Goal: Task Accomplishment & Management: Manage account settings

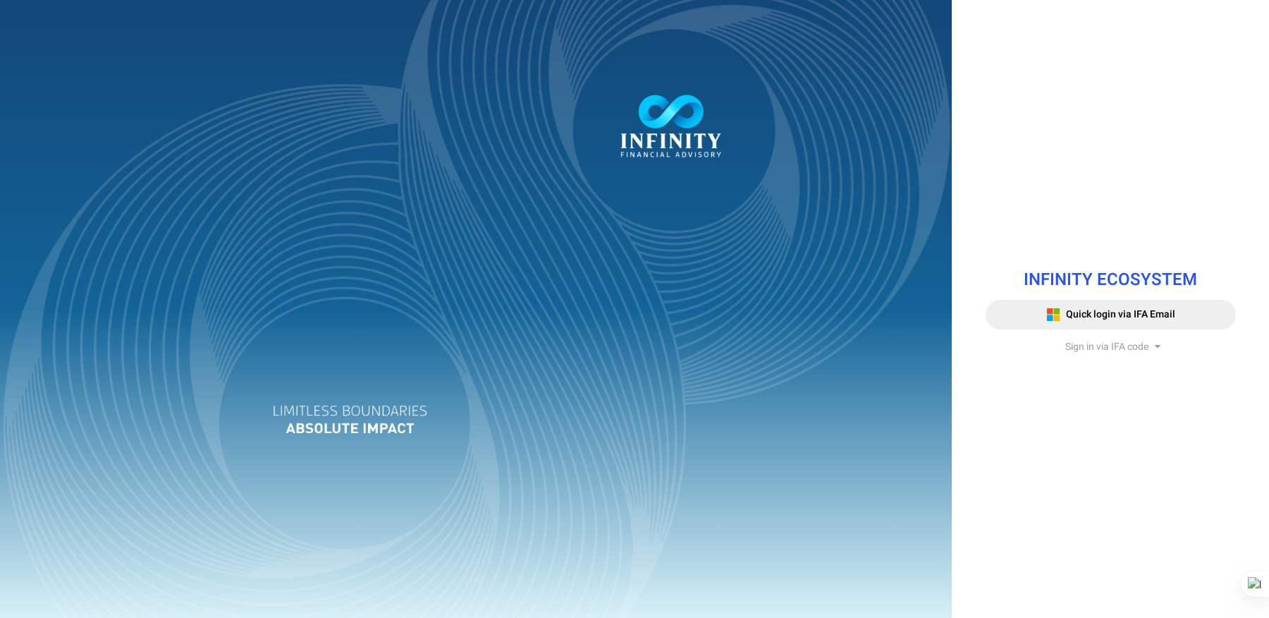
click at [1132, 340] on span "Sign in via IFA code" at bounding box center [1106, 346] width 83 height 15
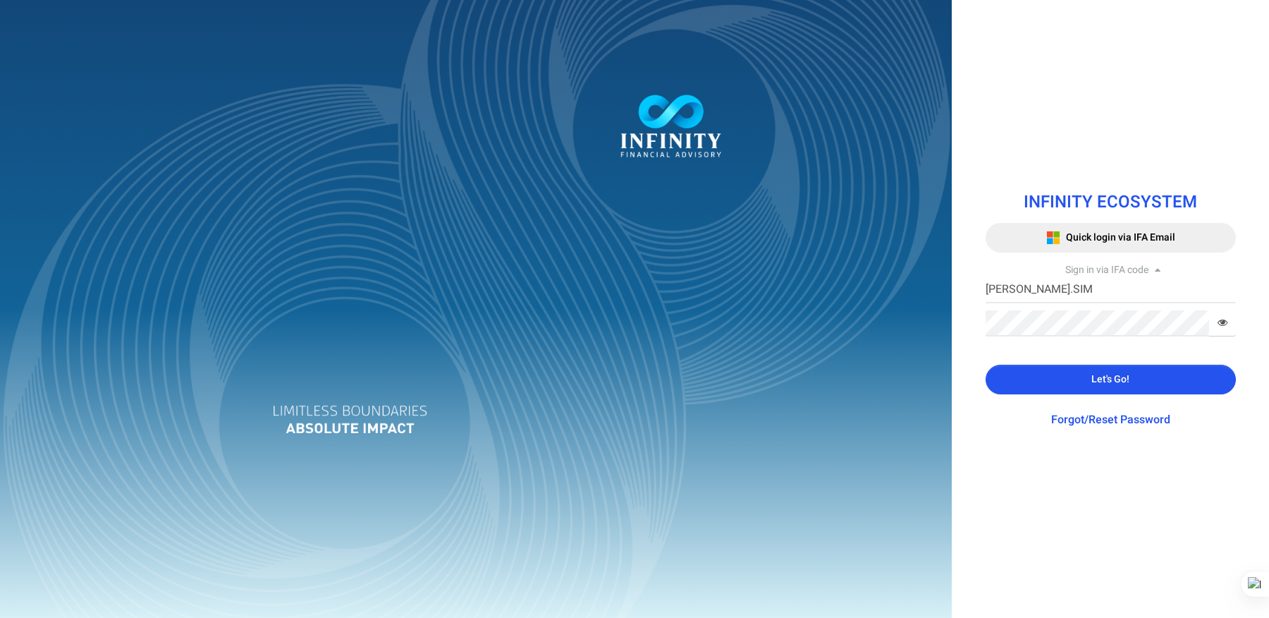
click at [1095, 370] on button "Let's Go!" at bounding box center [1111, 379] width 250 height 30
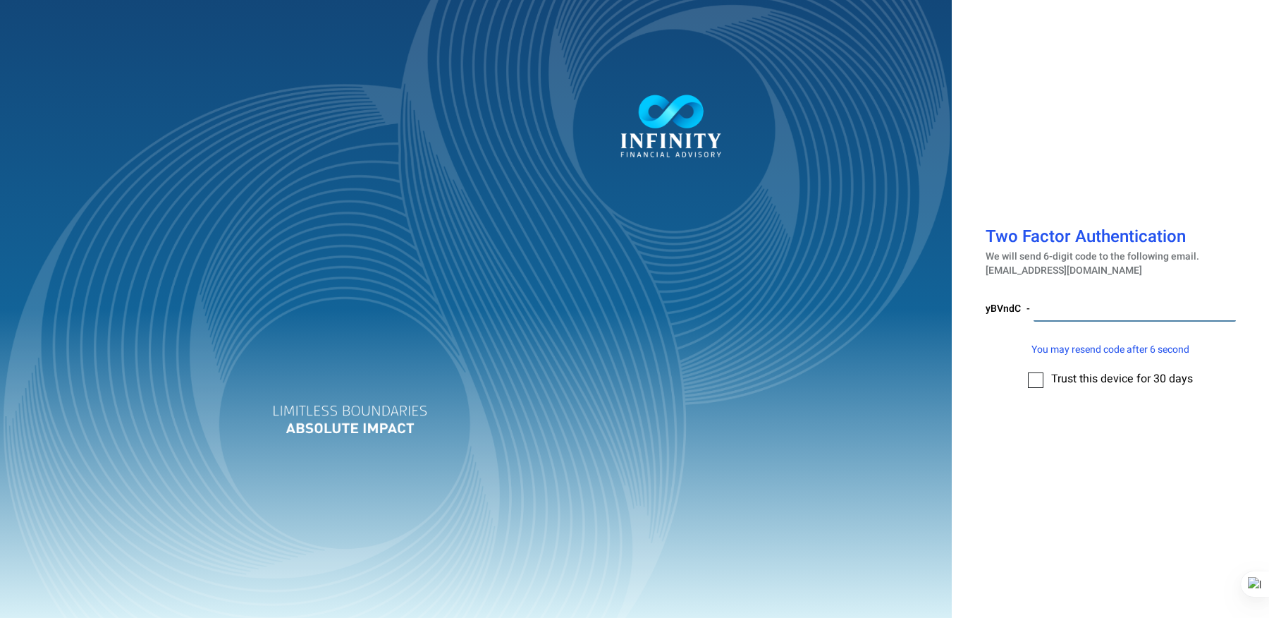
click at [1104, 300] on input "number" at bounding box center [1134, 308] width 202 height 26
paste input "737301"
type input "737301"
